Goal: Navigation & Orientation: Find specific page/section

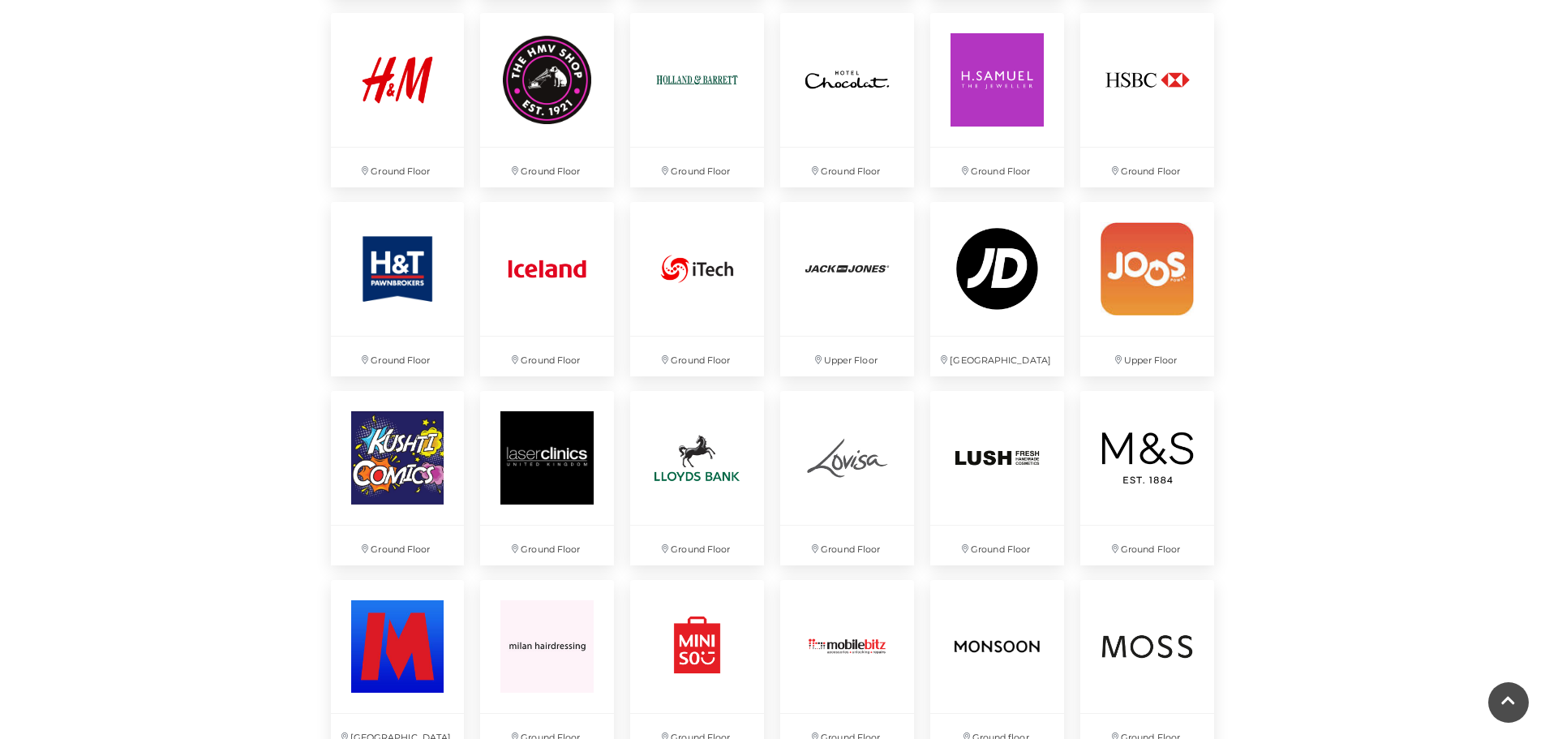
scroll to position [2353, 0]
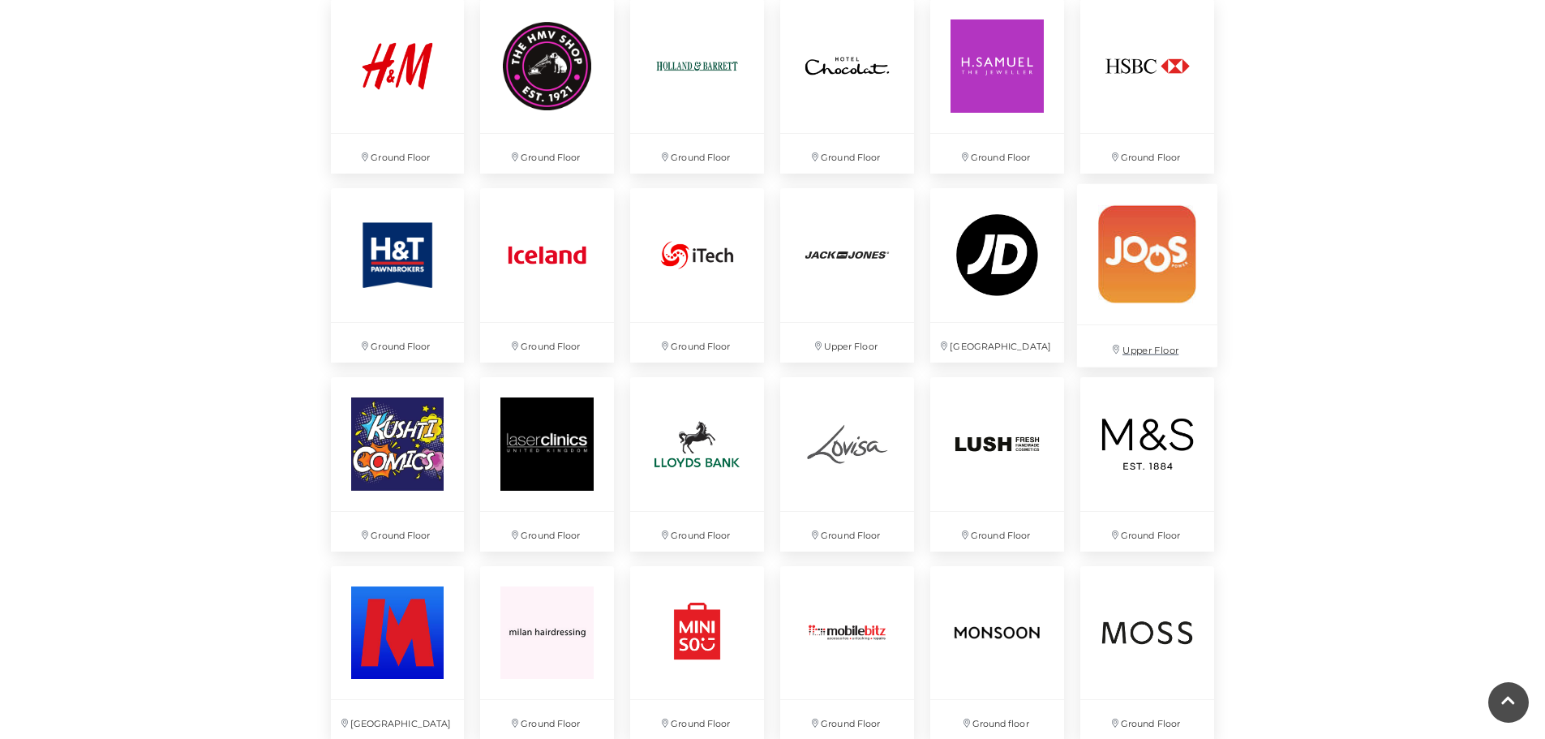
click at [1143, 260] on img at bounding box center [1147, 253] width 140 height 140
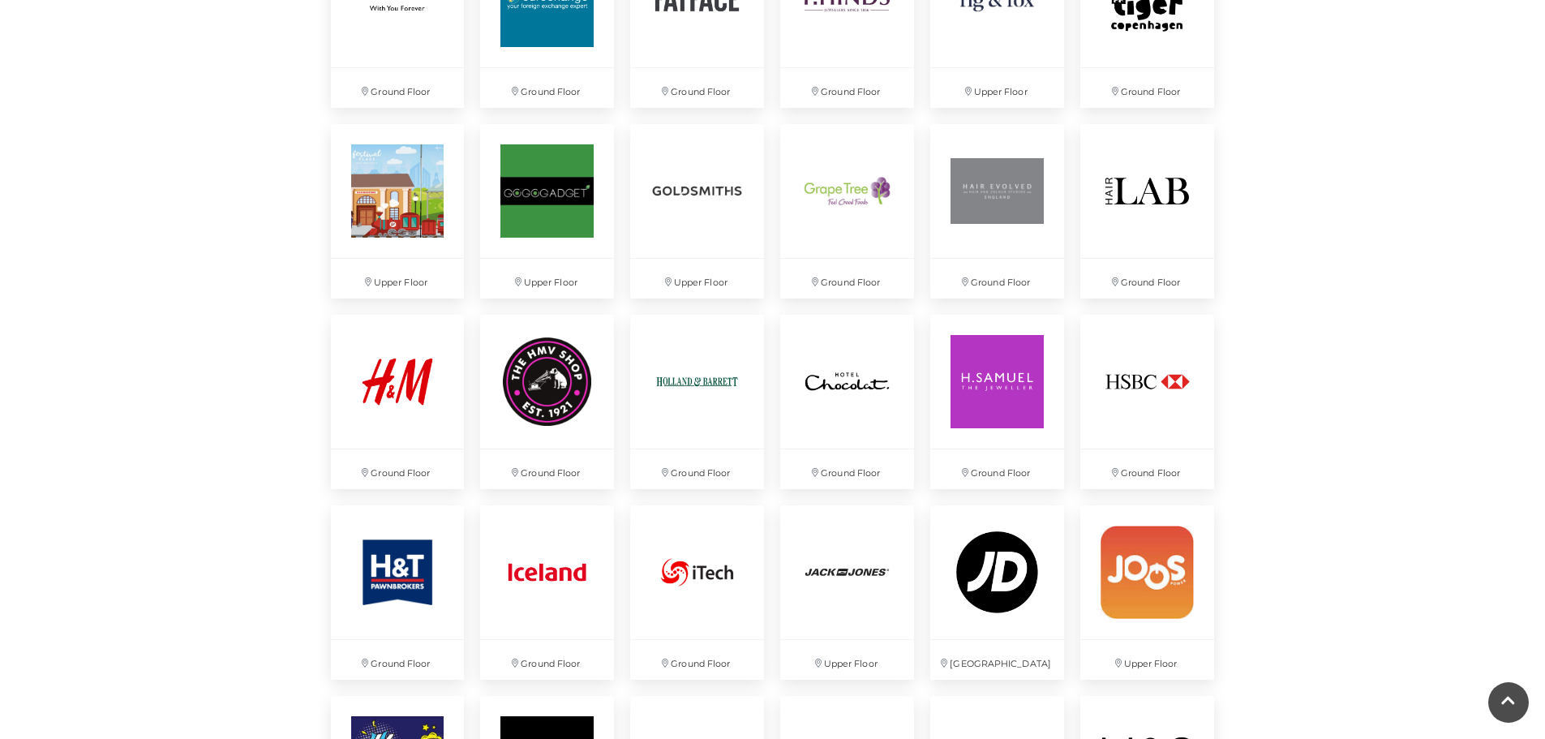
scroll to position [2069, 0]
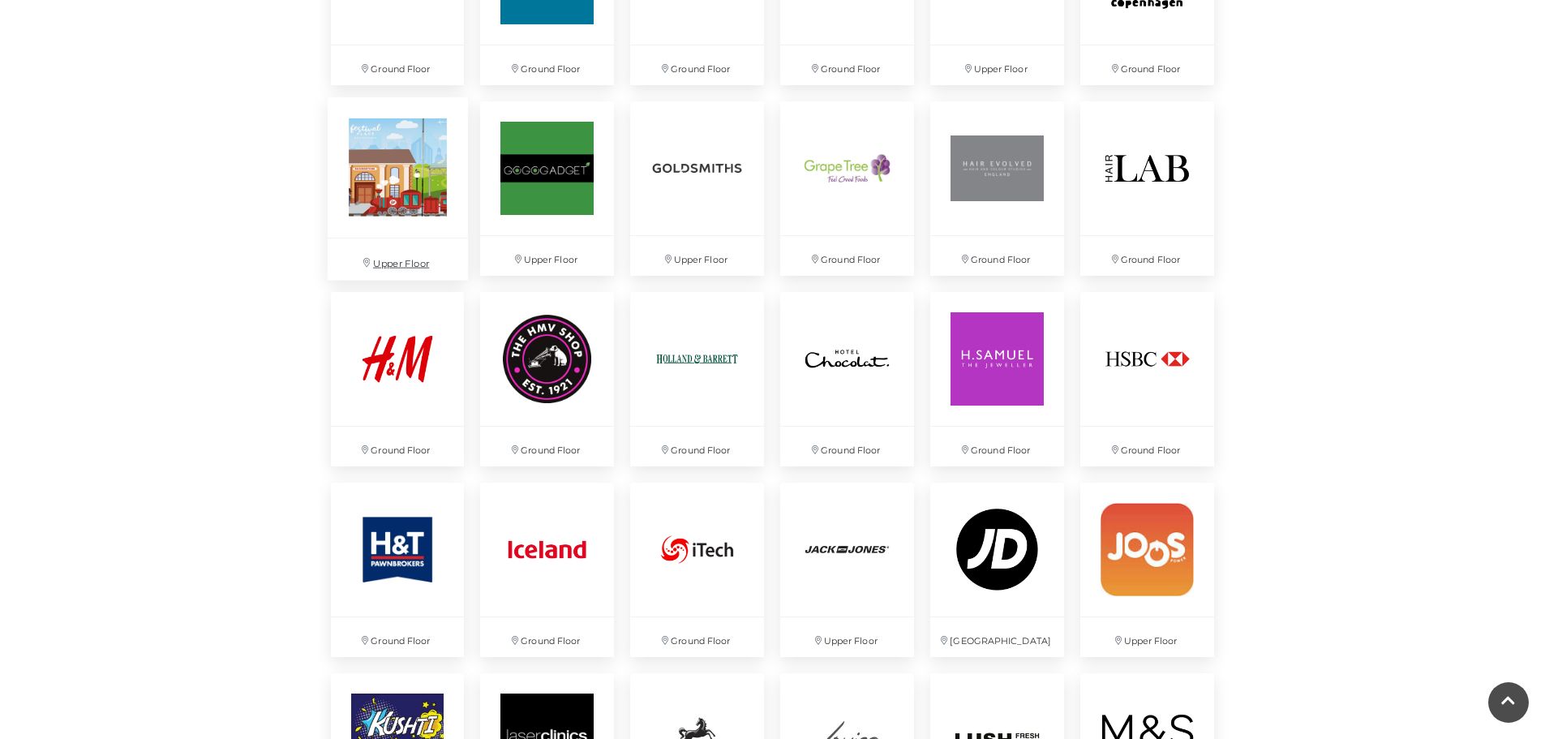
click at [393, 171] on img at bounding box center [397, 167] width 140 height 140
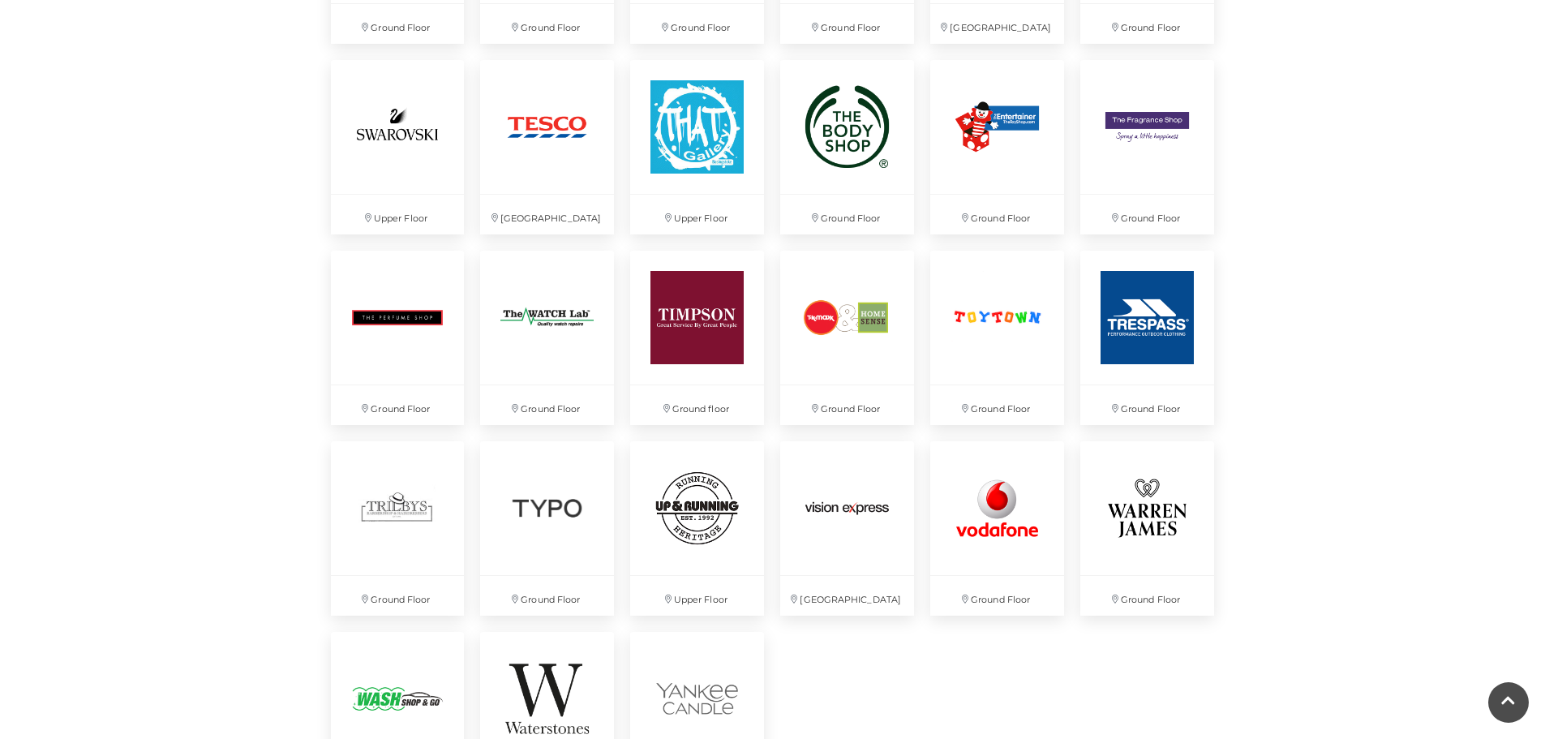
scroll to position [4179, 0]
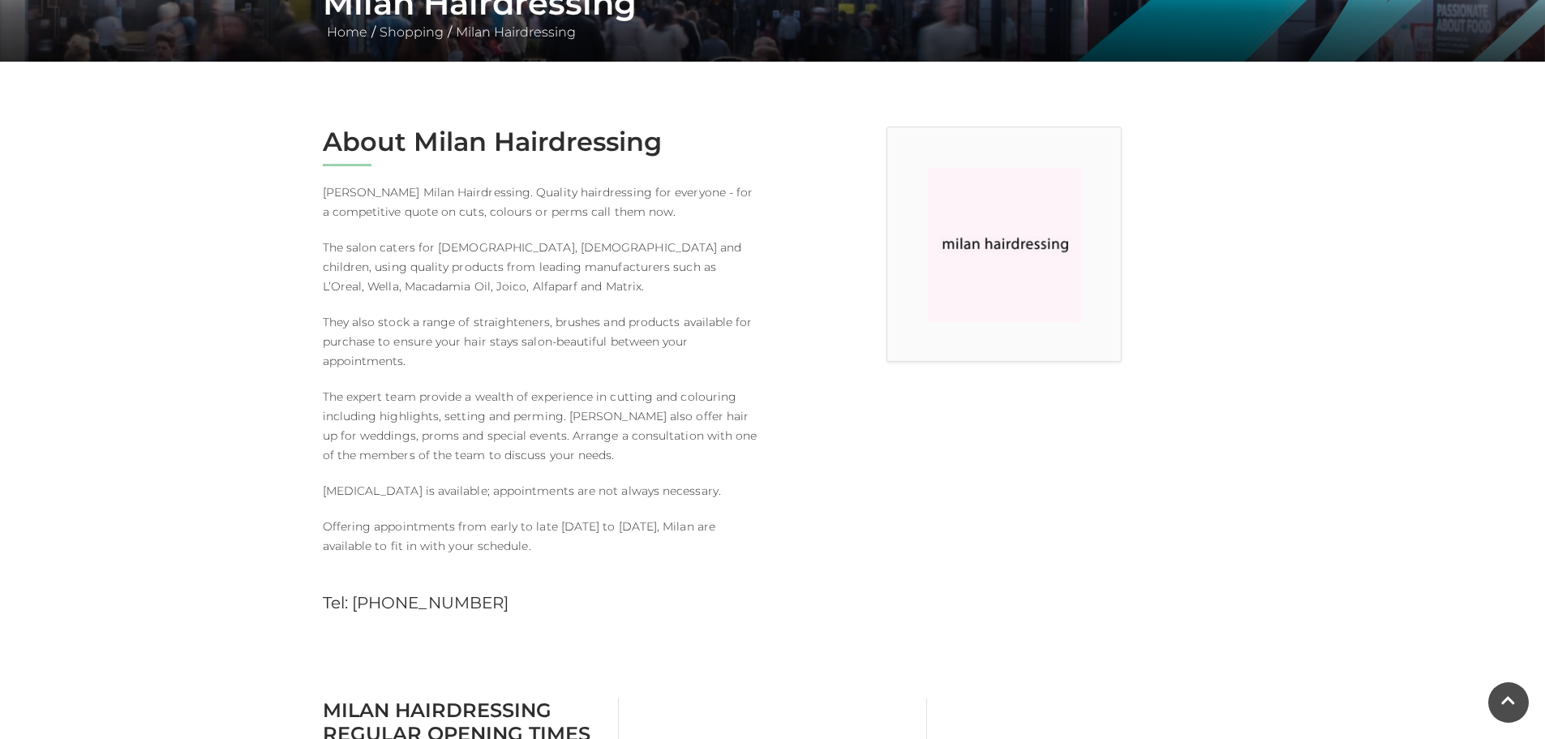
scroll to position [243, 0]
